Goal: Task Accomplishment & Management: Manage account settings

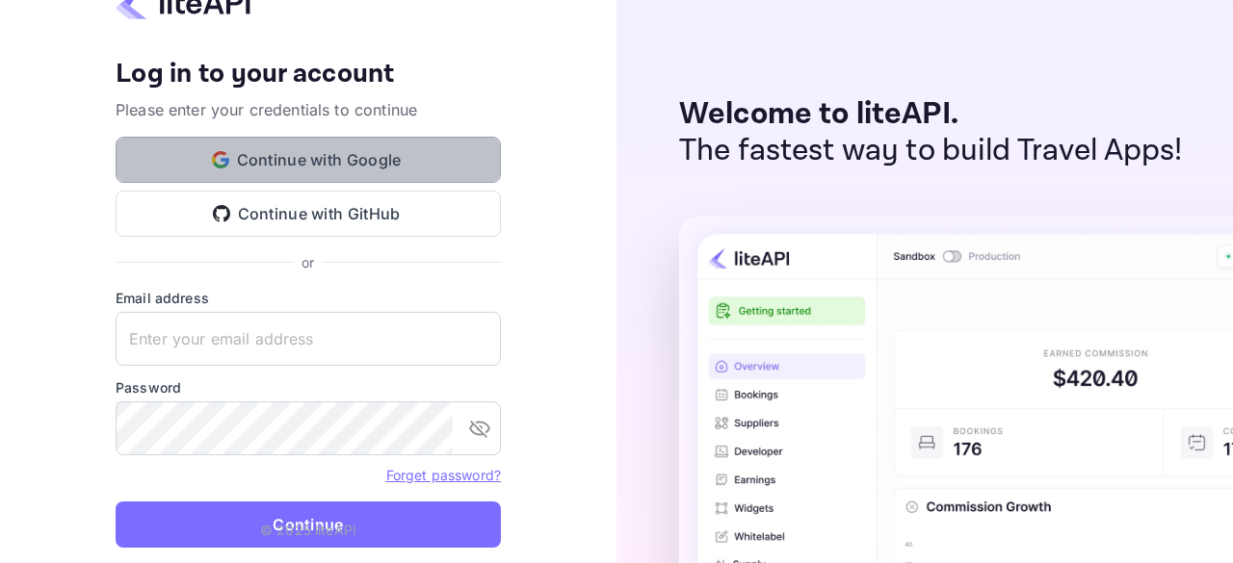
click at [383, 166] on button "Continue with Google" at bounding box center [308, 160] width 385 height 46
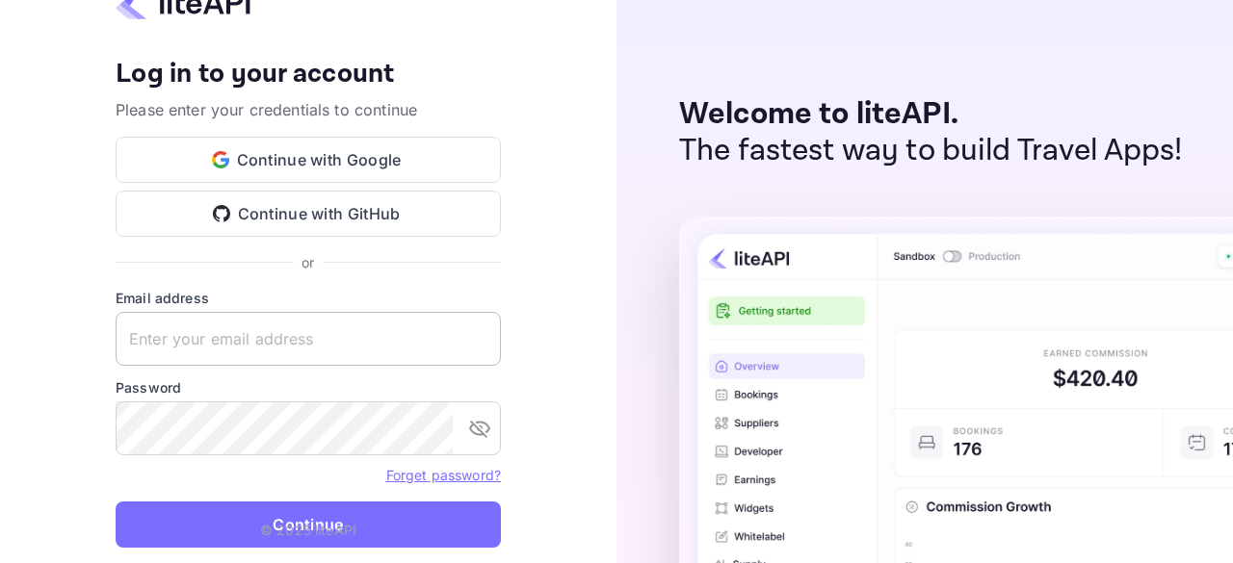
click at [213, 337] on input "text" at bounding box center [308, 339] width 385 height 54
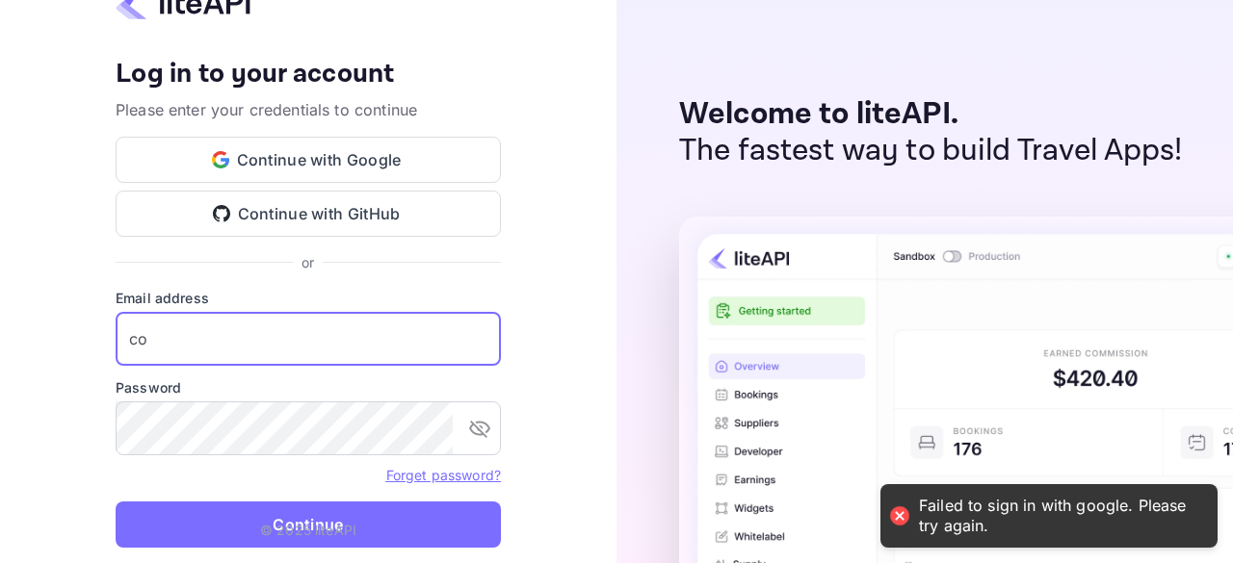
type input "c"
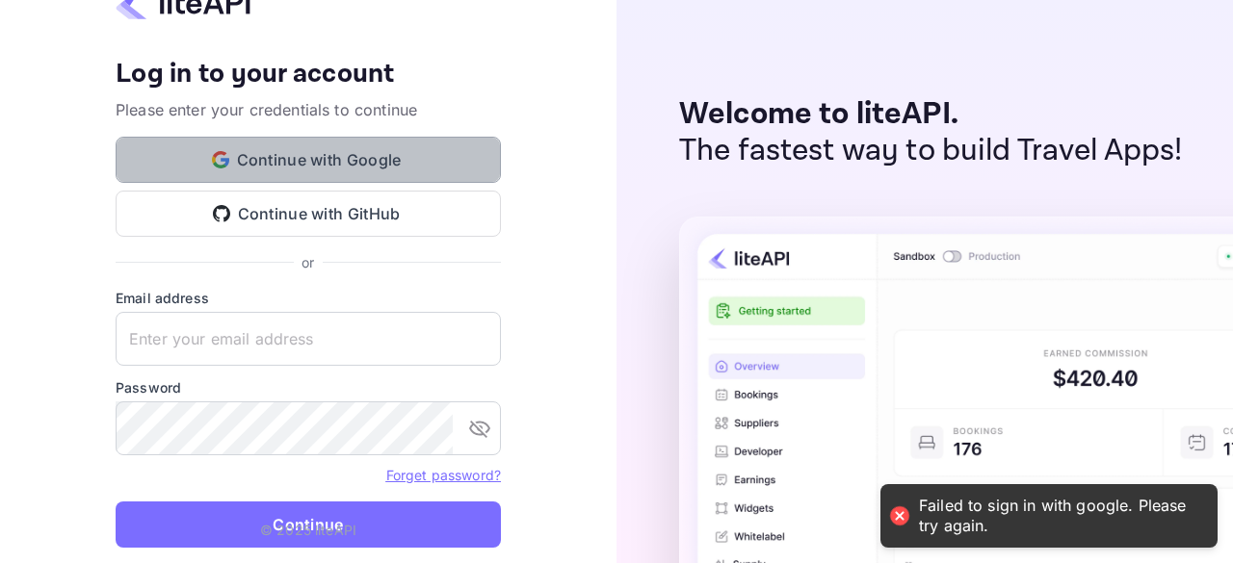
click at [275, 154] on button "Continue with Google" at bounding box center [308, 160] width 385 height 46
click at [344, 172] on button "Continue with Google" at bounding box center [308, 160] width 385 height 46
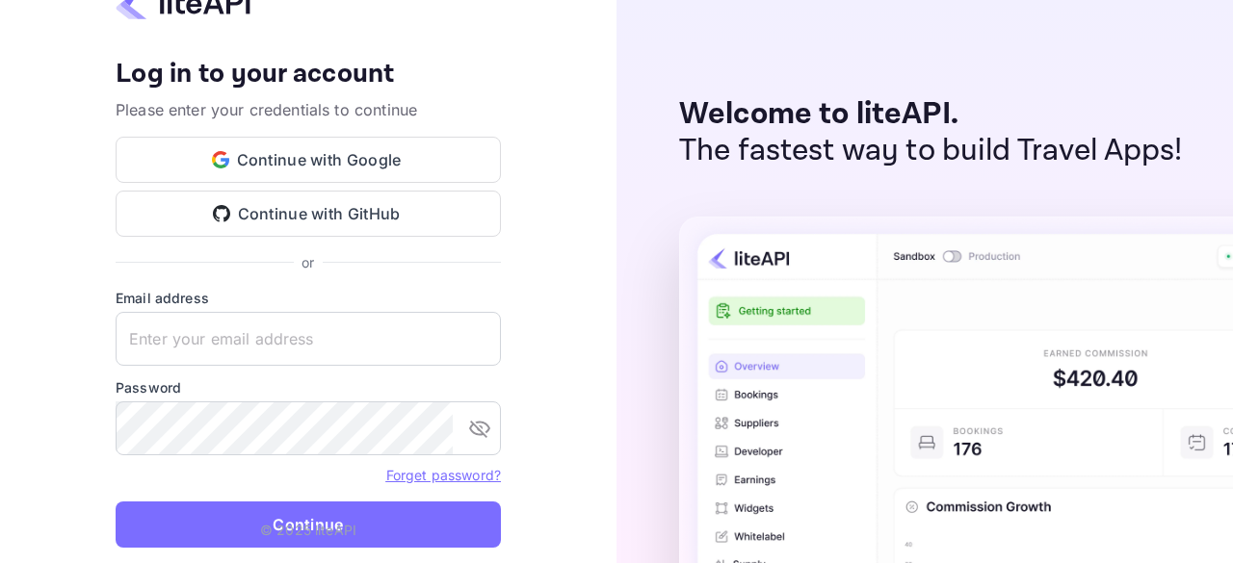
click at [162, 308] on label "Email address" at bounding box center [308, 298] width 385 height 20
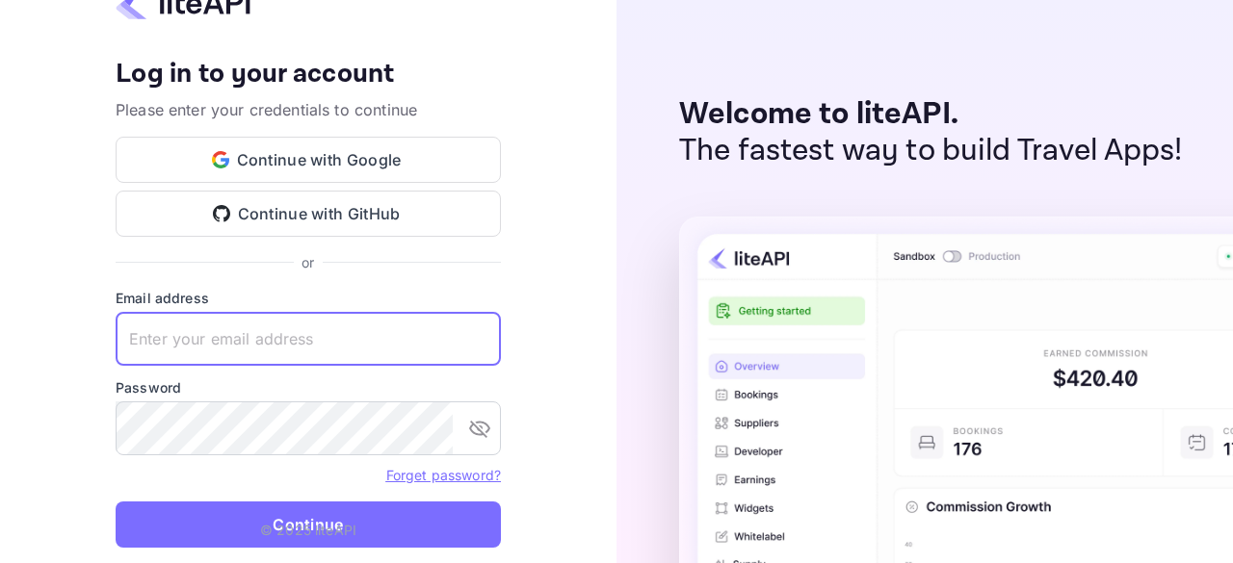
click at [172, 356] on input "text" at bounding box center [308, 339] width 385 height 54
type input "[EMAIL_ADDRESS][DOMAIN_NAME]"
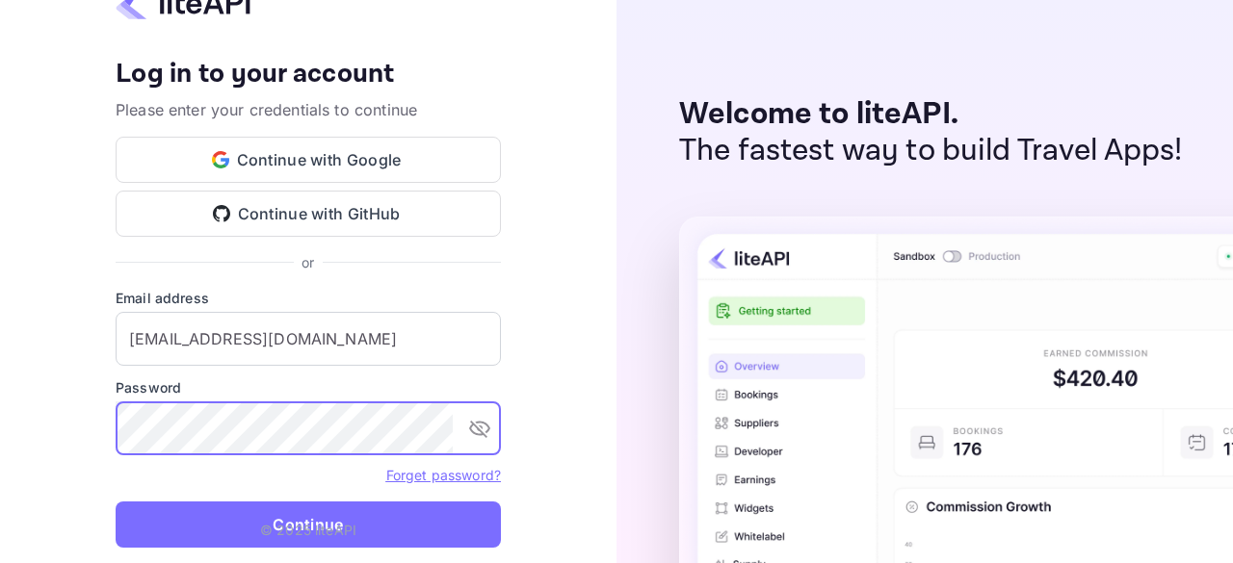
click at [116, 502] on button "Continue" at bounding box center [308, 525] width 385 height 46
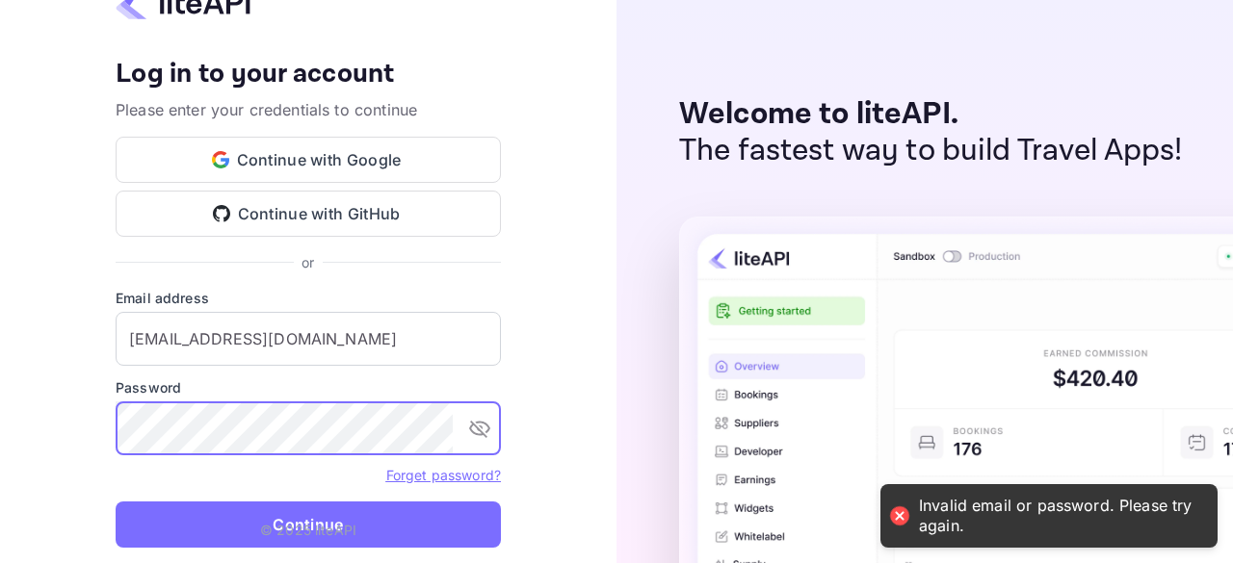
click at [439, 477] on link "Forget password?" at bounding box center [443, 475] width 115 height 16
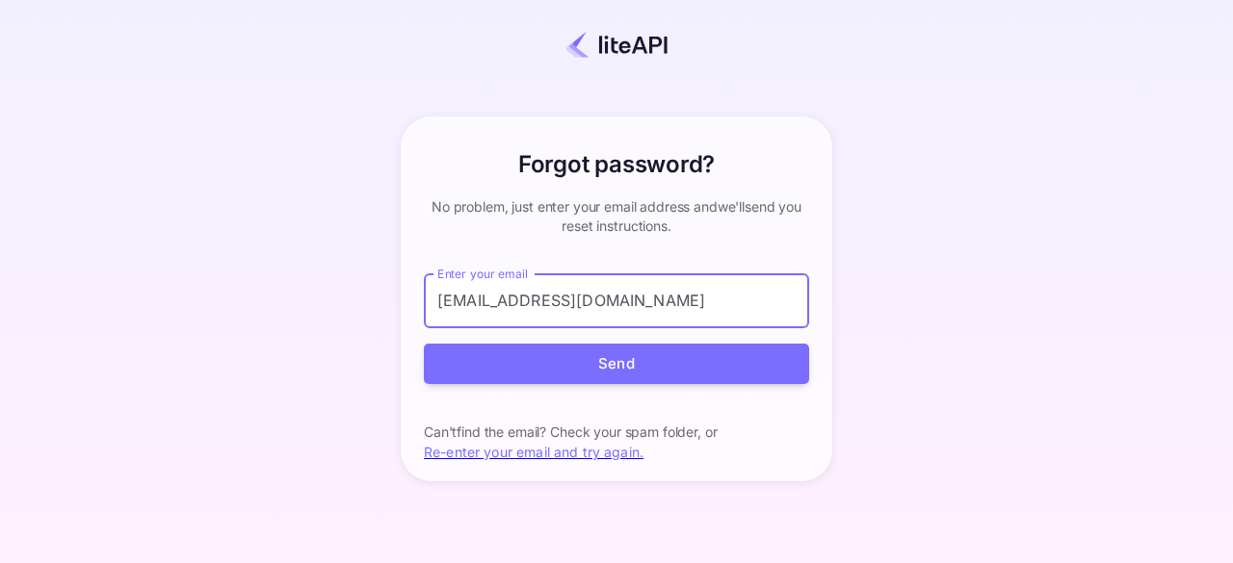
type input "[EMAIL_ADDRESS][DOMAIN_NAME]"
click at [424, 344] on button "Send" at bounding box center [616, 364] width 385 height 41
